Goal: Task Accomplishment & Management: Use online tool/utility

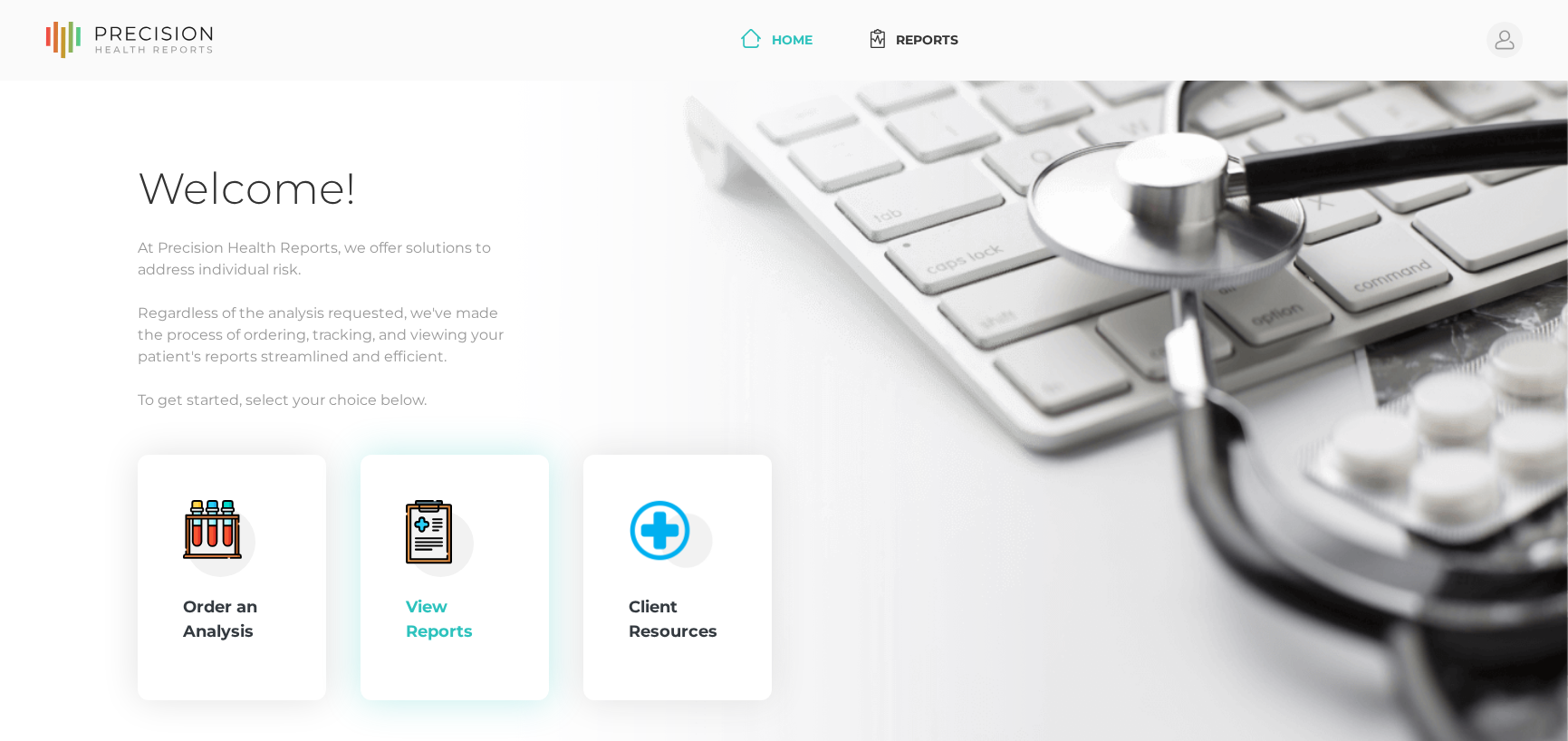
click at [451, 555] on icon at bounding box center [429, 531] width 46 height 63
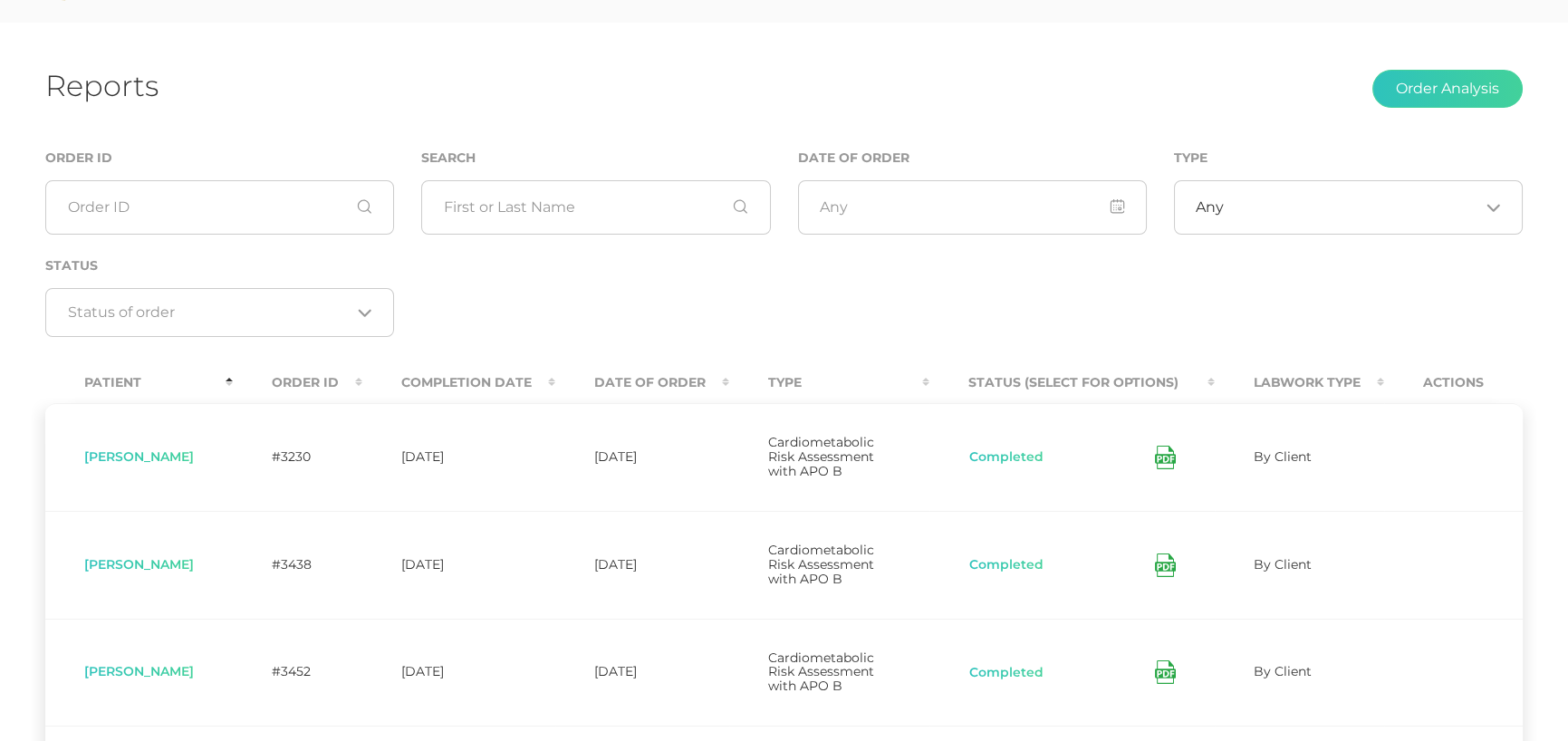
scroll to position [91, 0]
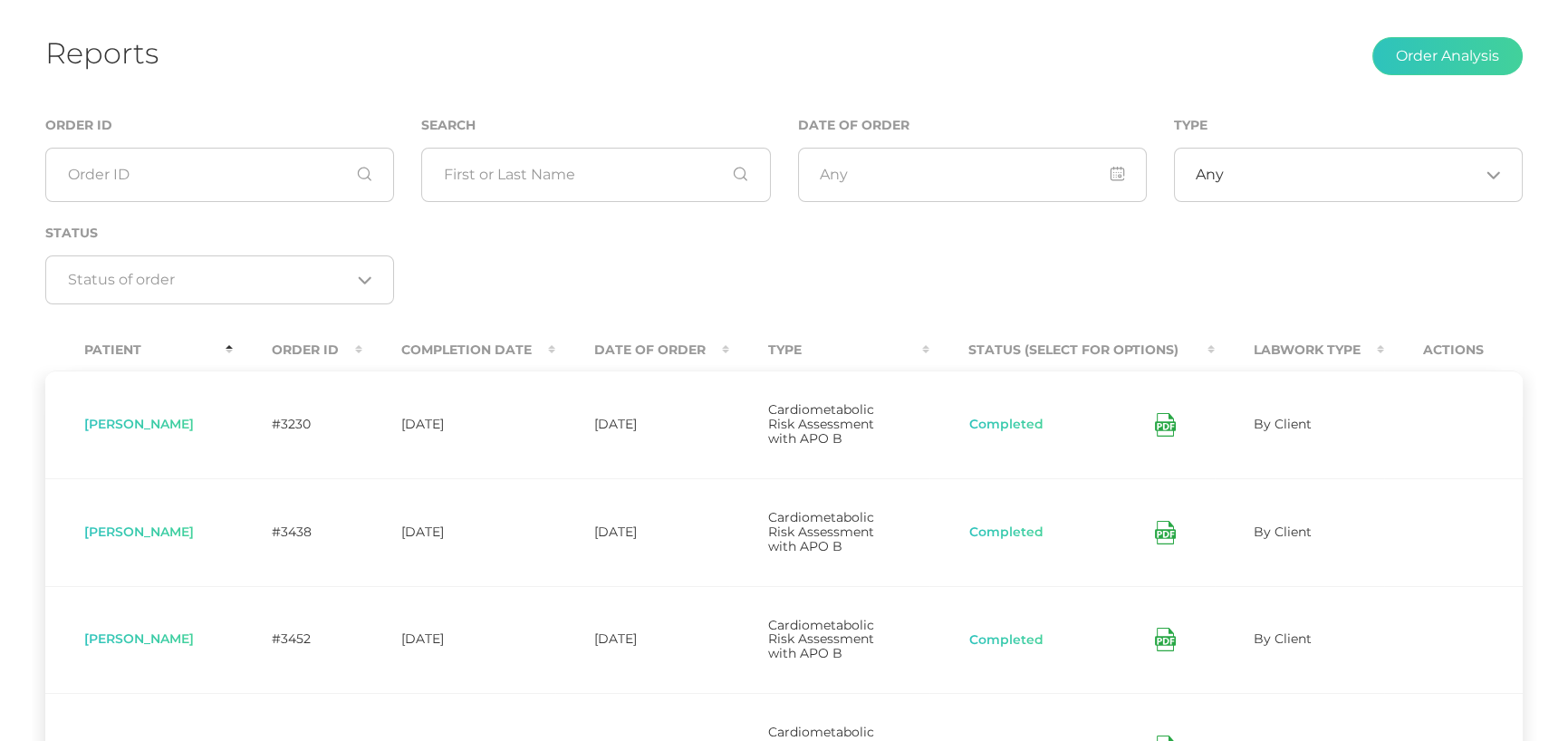
click at [668, 340] on th "Date Of Order" at bounding box center [642, 350] width 174 height 41
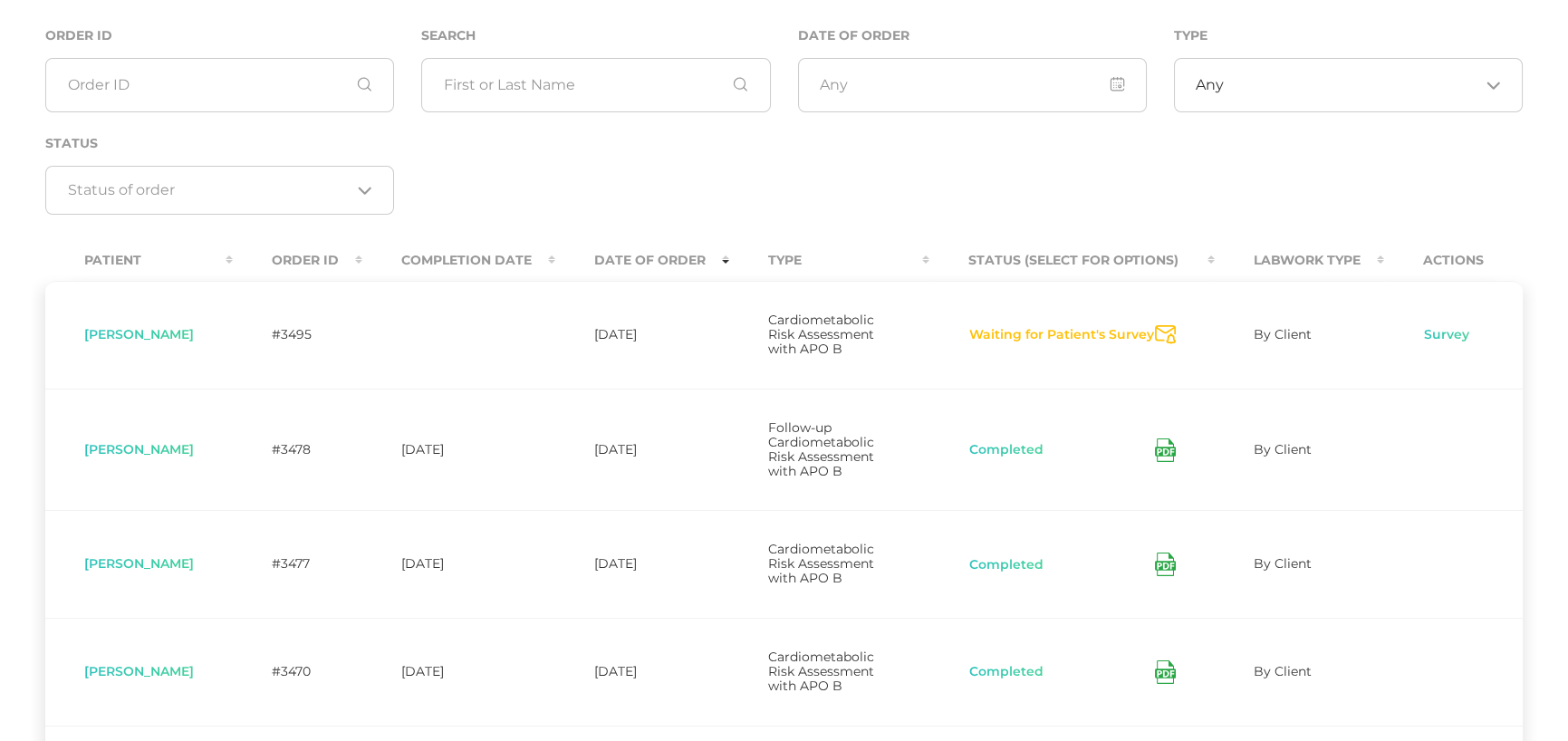
scroll to position [181, 0]
click at [1159, 341] on icon "Send Notification" at bounding box center [1165, 333] width 21 height 19
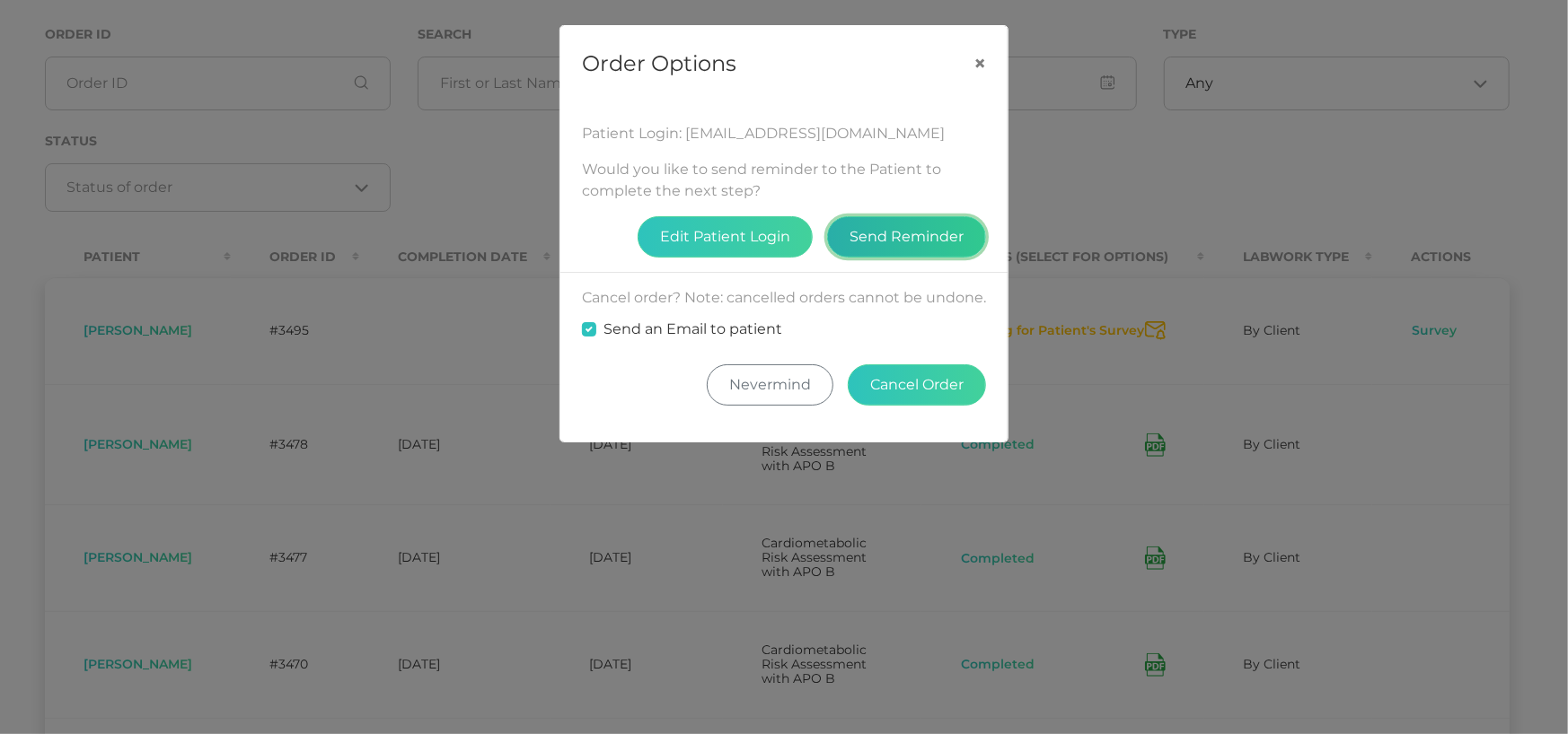
click at [877, 216] on button "Send Reminder" at bounding box center [906, 237] width 159 height 42
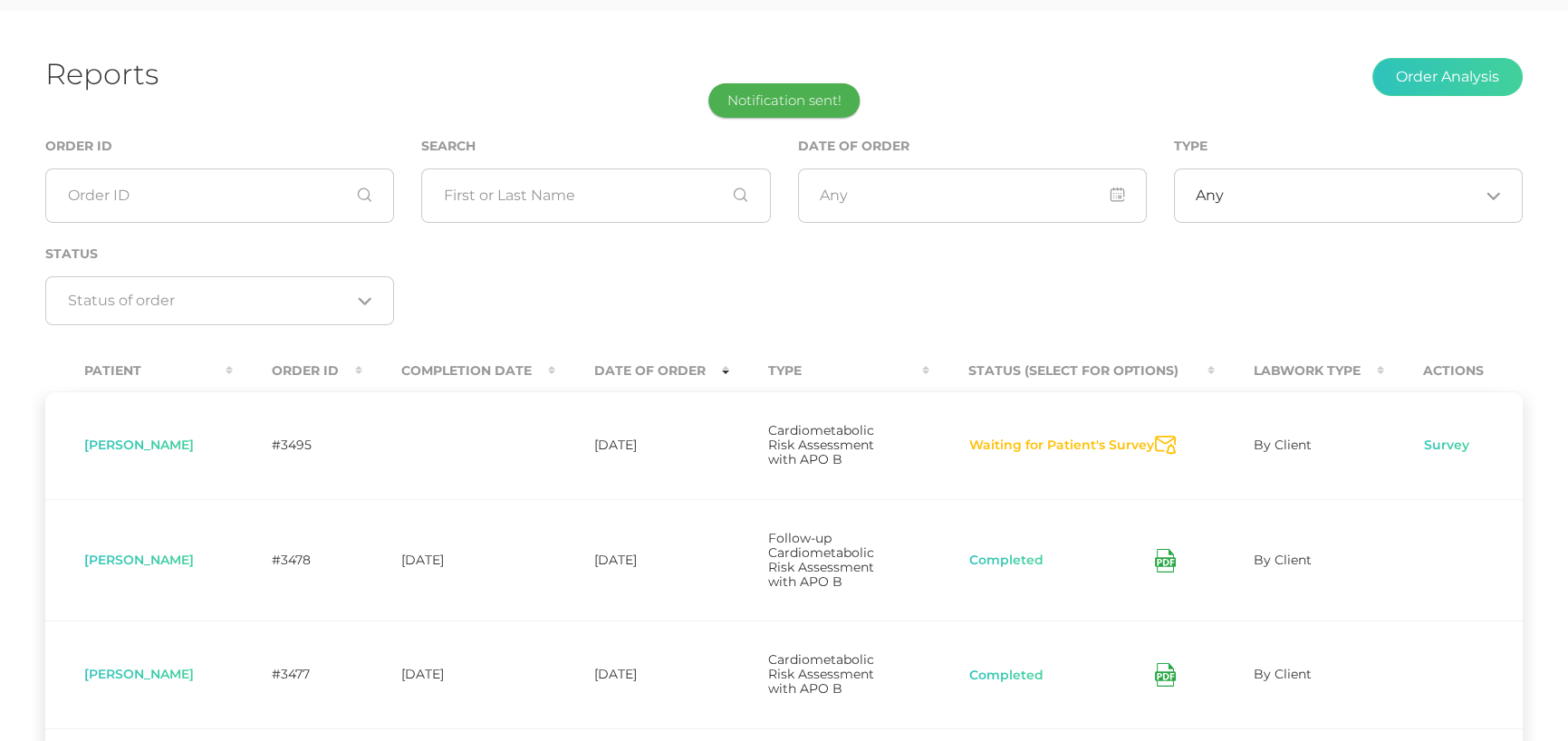
scroll to position [0, 0]
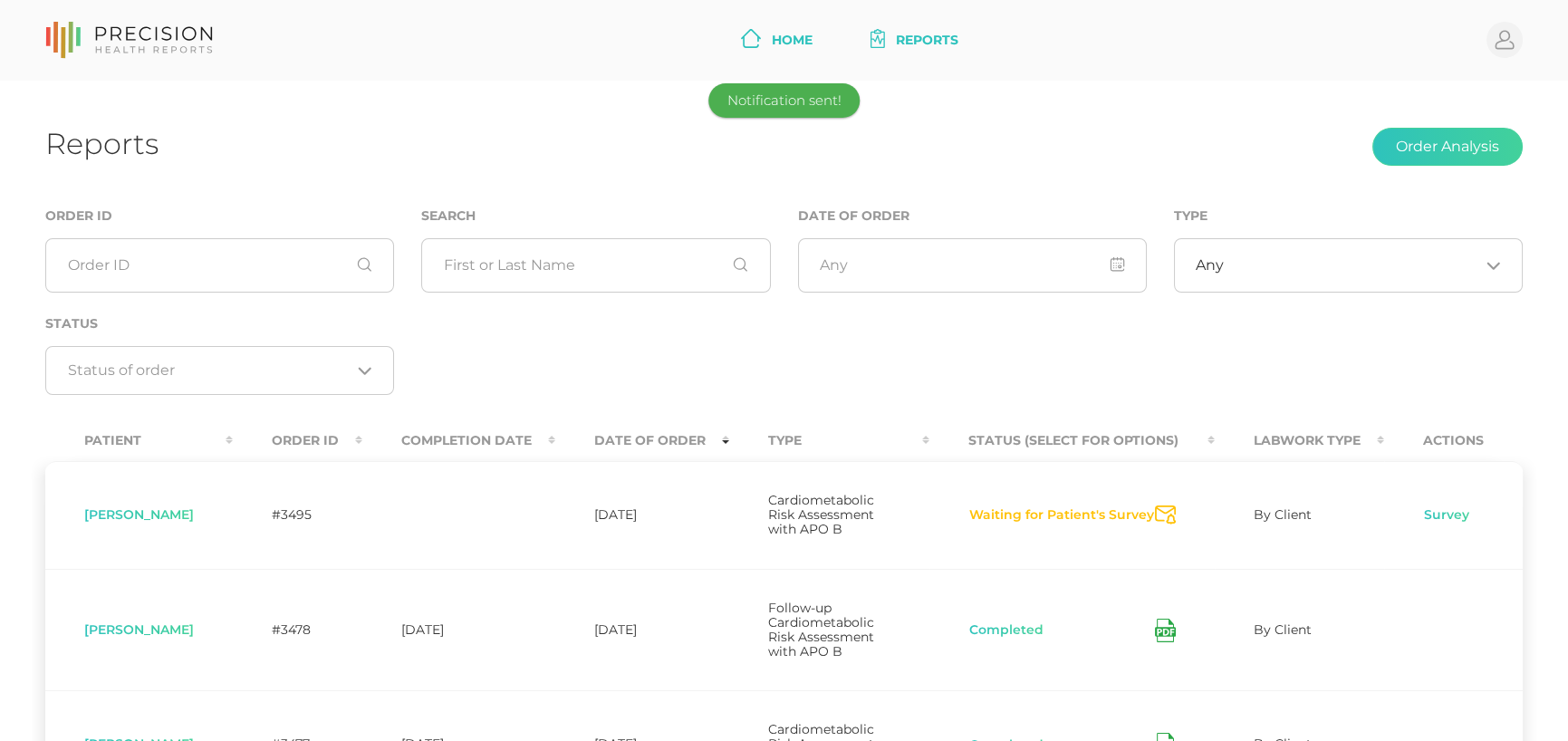
click at [814, 35] on link "Home" at bounding box center [777, 41] width 86 height 34
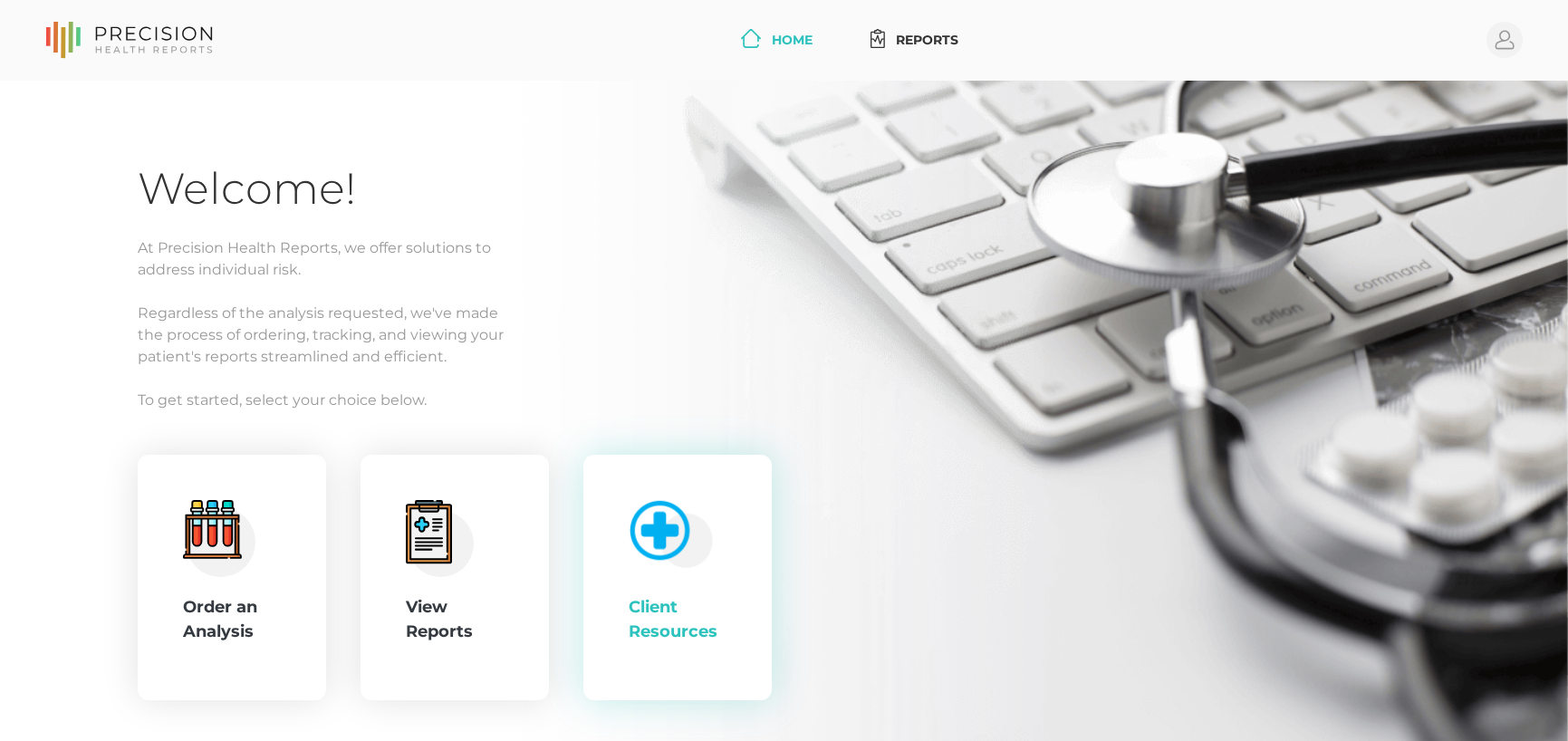
click at [688, 578] on div "Client Resources" at bounding box center [678, 578] width 98 height 156
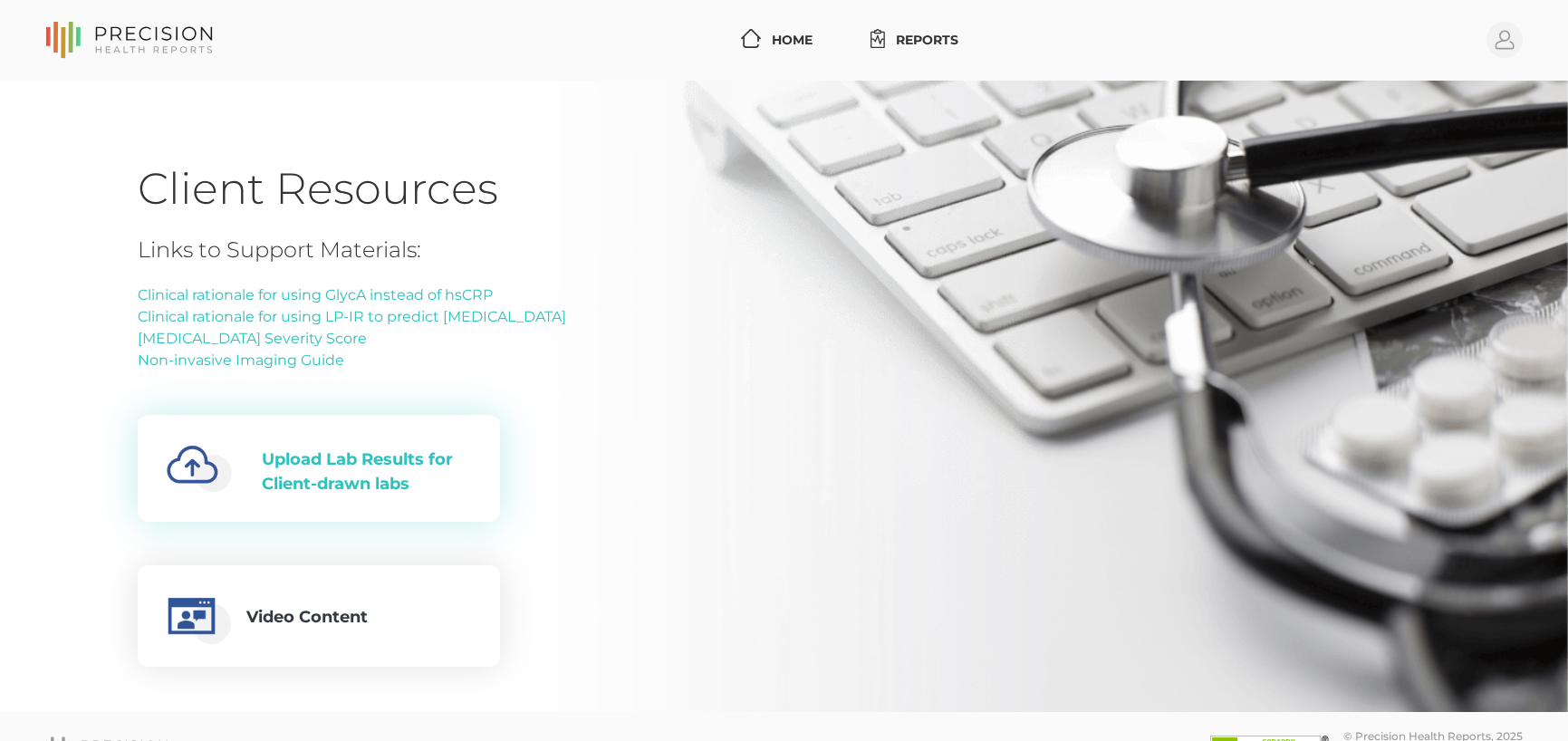
click at [386, 461] on div "Upload Lab Results for Client-drawn labs" at bounding box center [366, 471] width 209 height 49
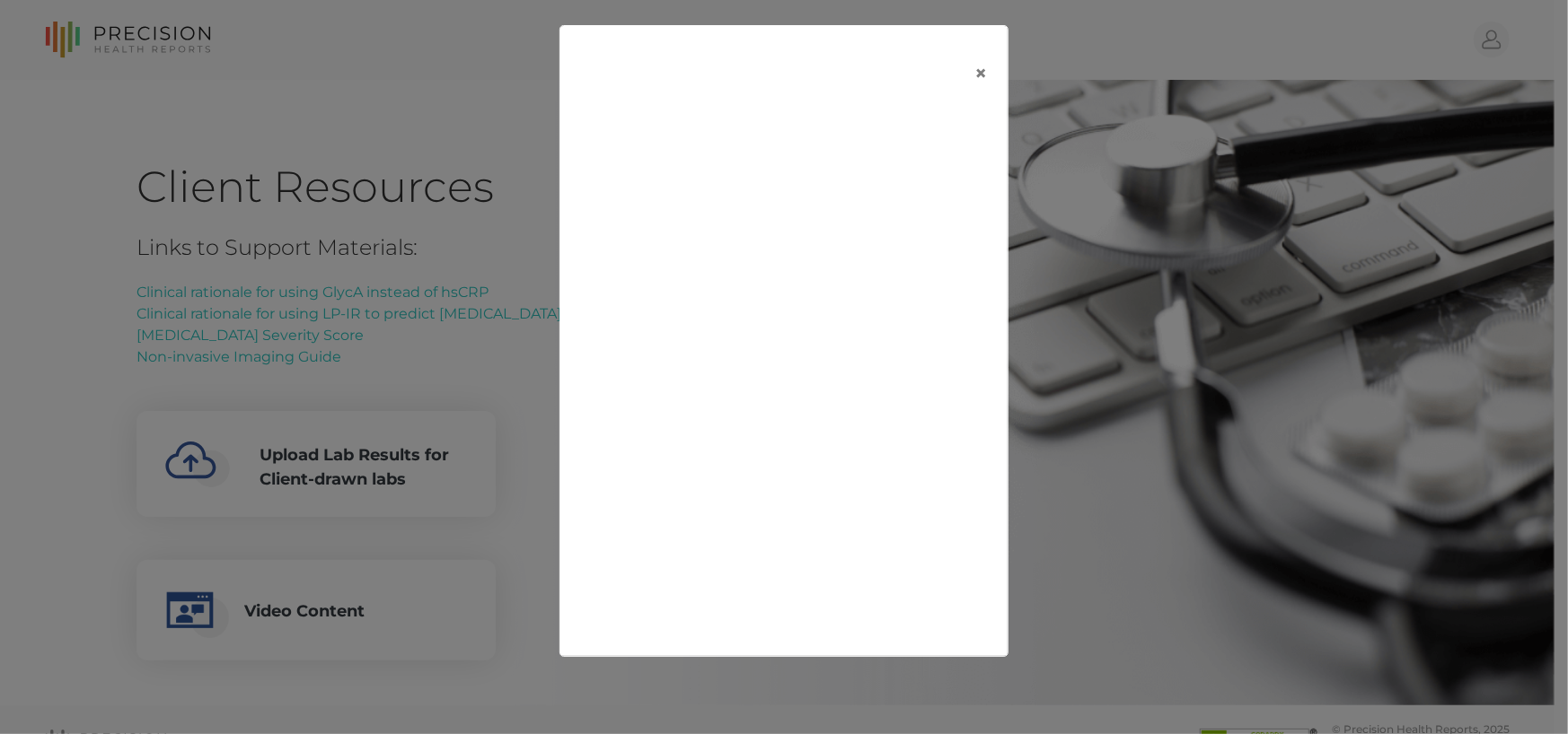
click at [1147, 158] on div "×" at bounding box center [784, 367] width 1568 height 734
